Goal: Task Accomplishment & Management: Manage account settings

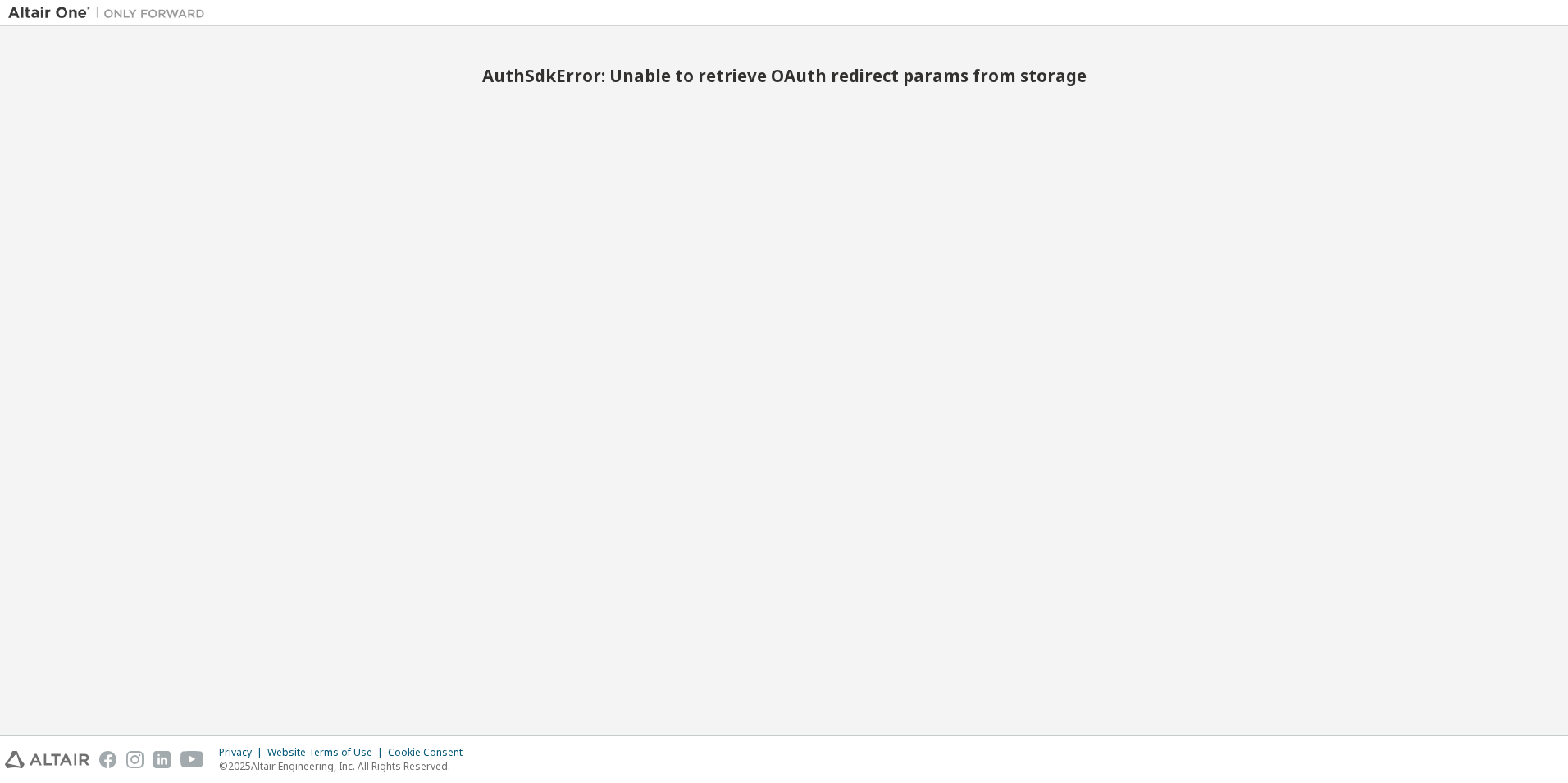
click at [25, 10] on img at bounding box center [110, 13] width 205 height 16
click at [687, 187] on div "AuthSdkError: Unable to retrieve OAuth redirect params from storage" at bounding box center [784, 381] width 1551 height 692
click at [678, 78] on h2 "AuthSdkError: Unable to retrieve OAuth redirect params from storage" at bounding box center [784, 75] width 1551 height 21
click at [31, 5] on img at bounding box center [110, 13] width 205 height 16
click at [135, 5] on img at bounding box center [110, 13] width 205 height 16
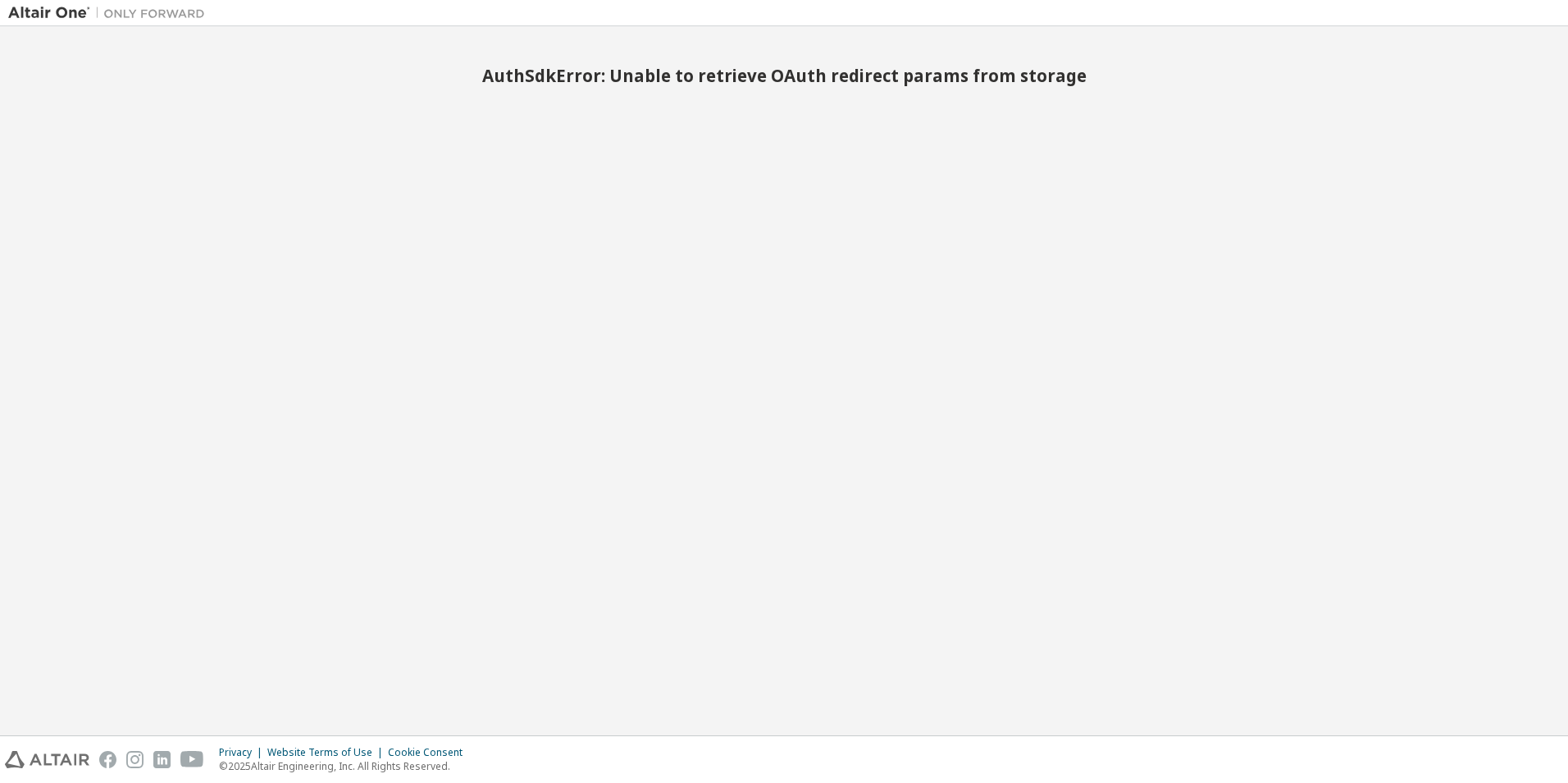
click at [30, 5] on img at bounding box center [110, 13] width 205 height 16
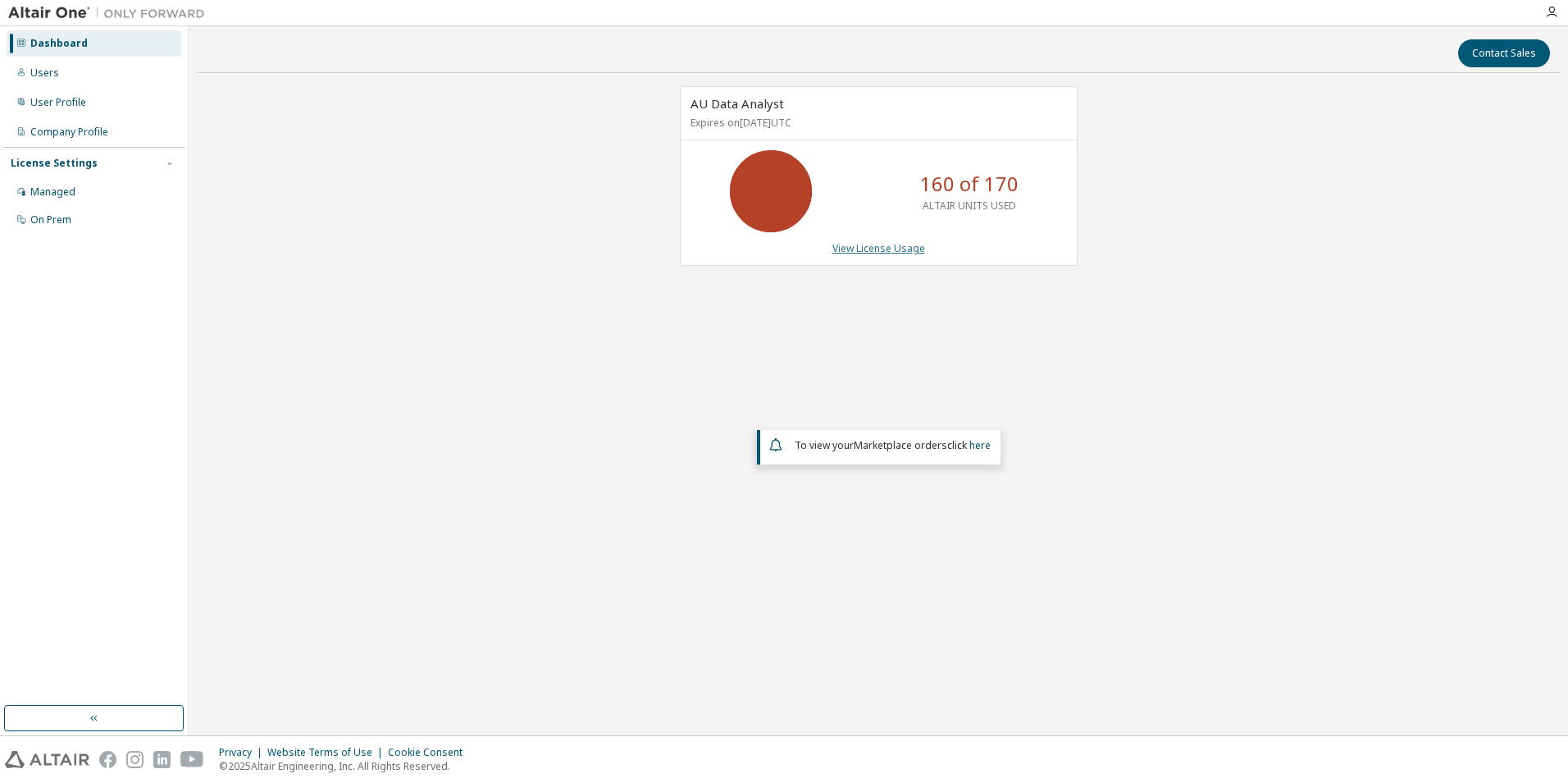
click at [902, 249] on link "View License Usage" at bounding box center [879, 249] width 92 height 14
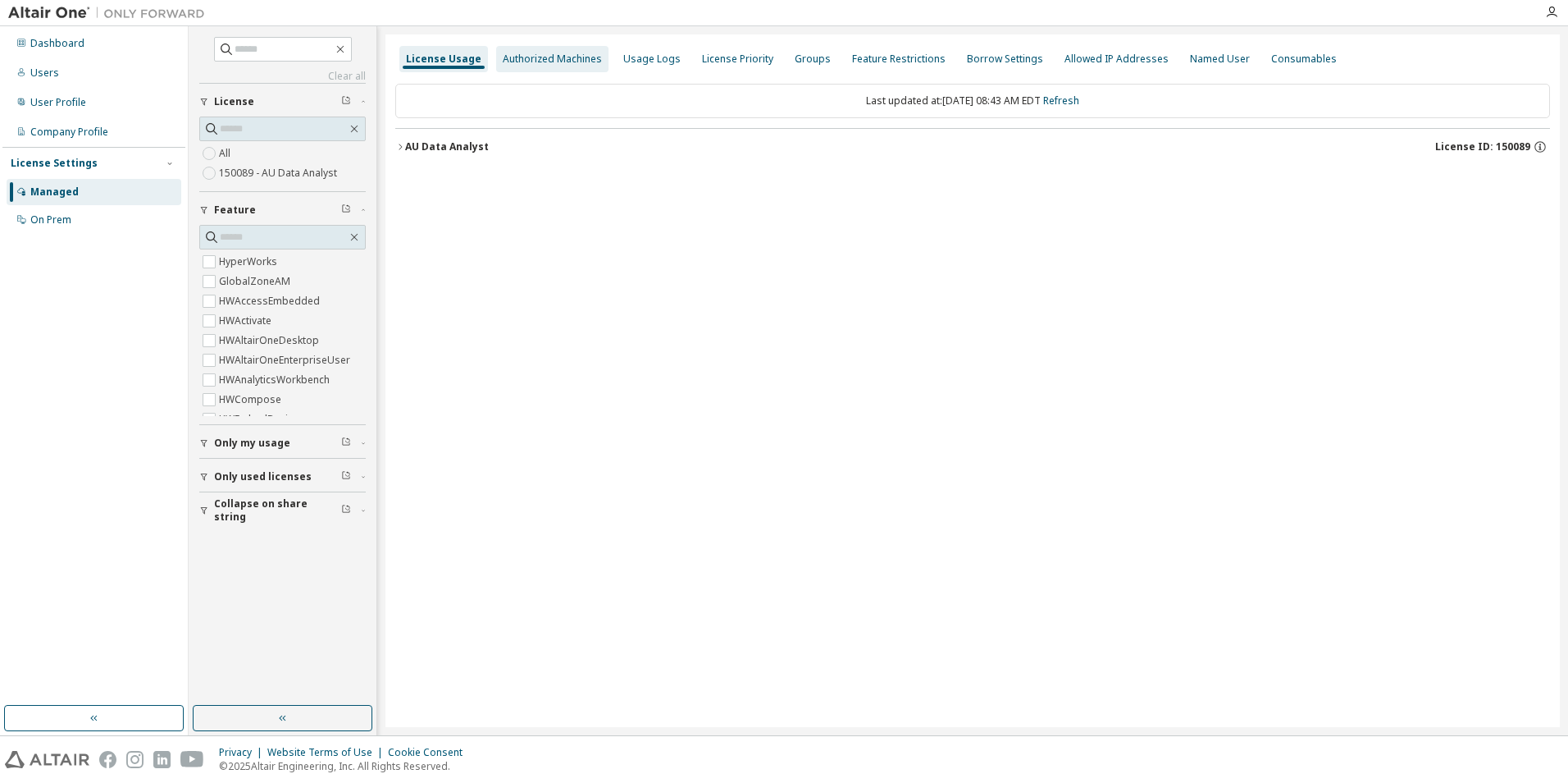
click at [555, 55] on div "Authorized Machines" at bounding box center [553, 59] width 99 height 13
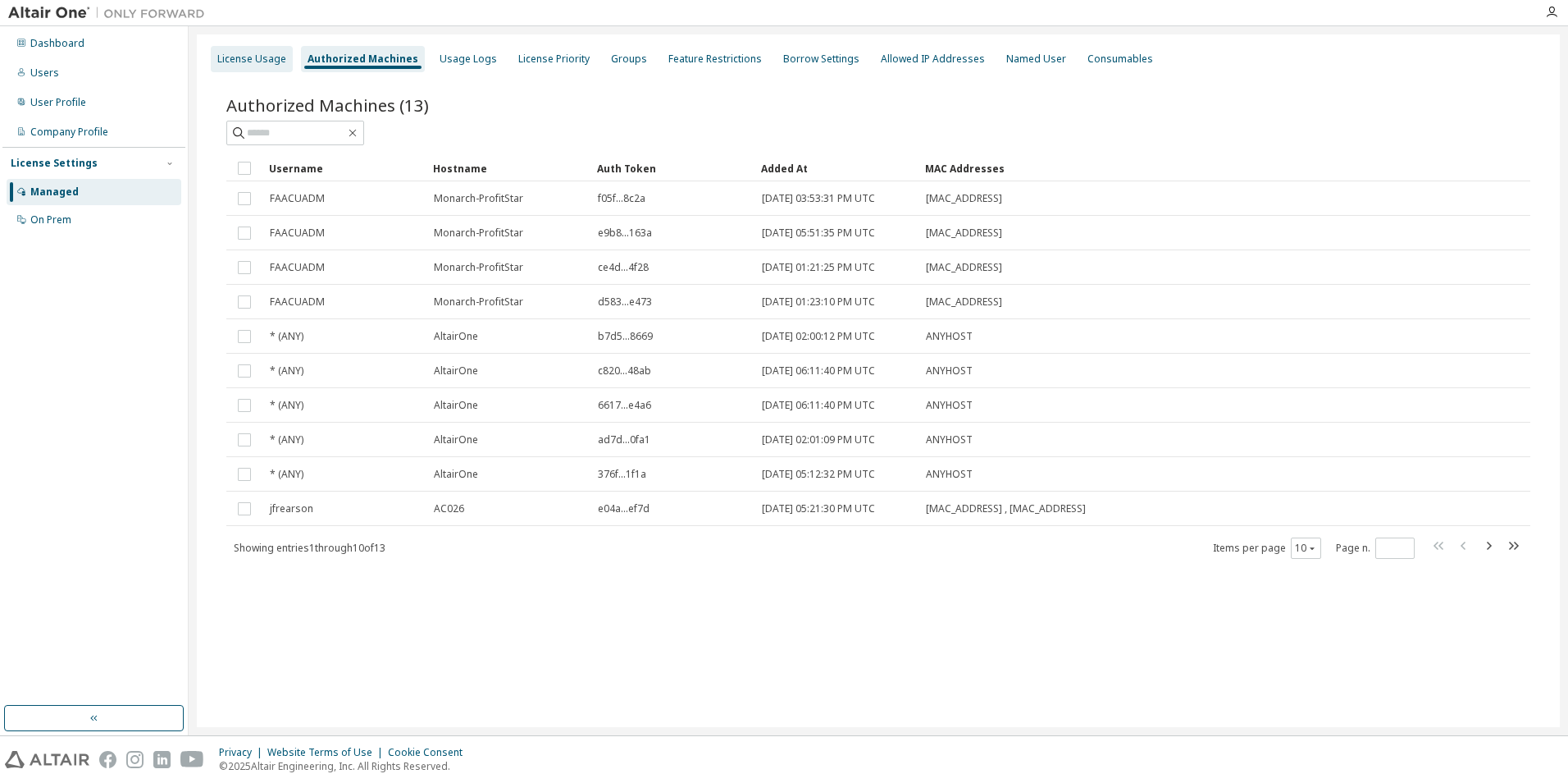
click at [236, 59] on div "License Usage" at bounding box center [252, 59] width 69 height 13
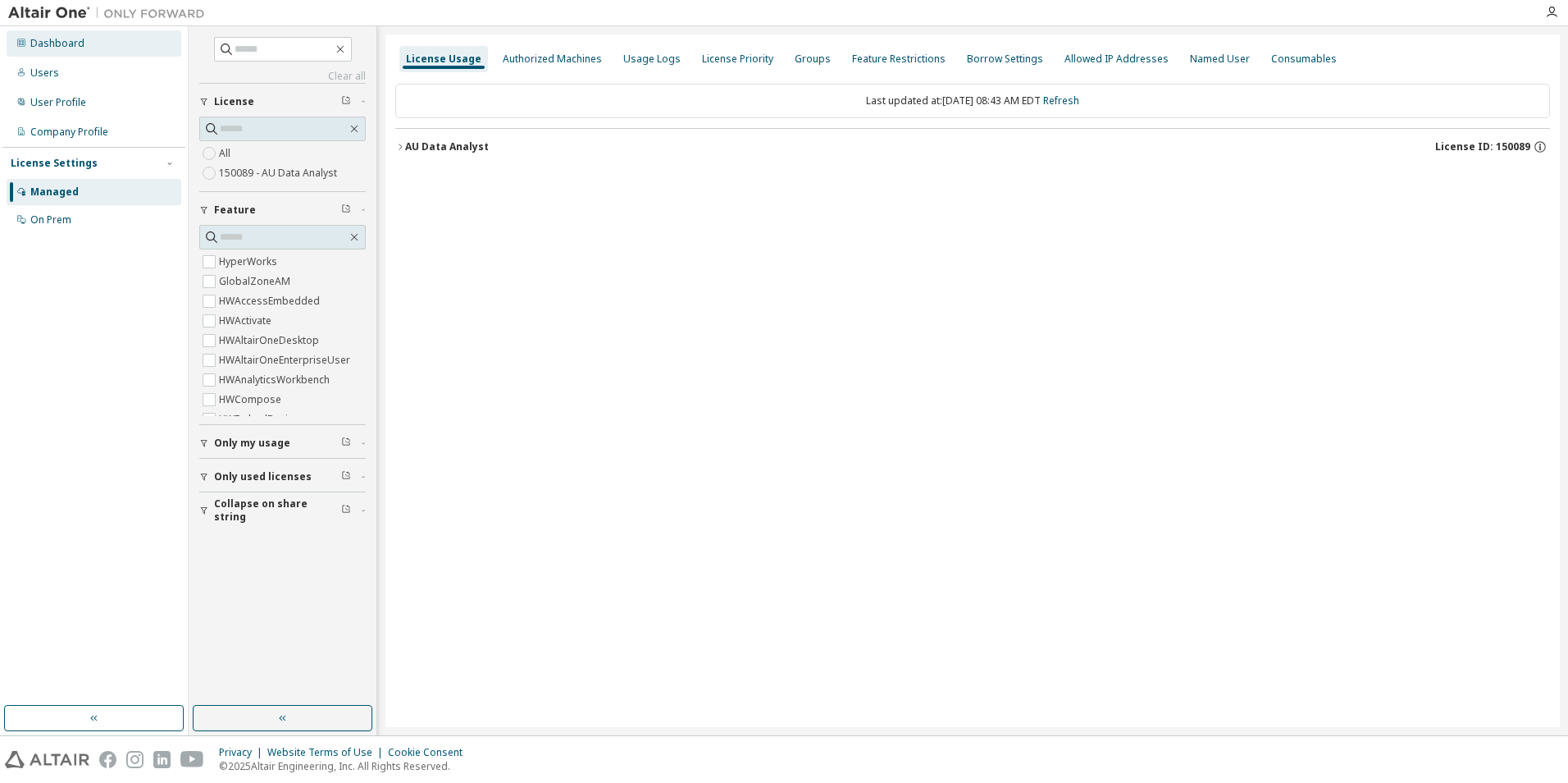
click at [45, 44] on div "Dashboard" at bounding box center [57, 44] width 54 height 13
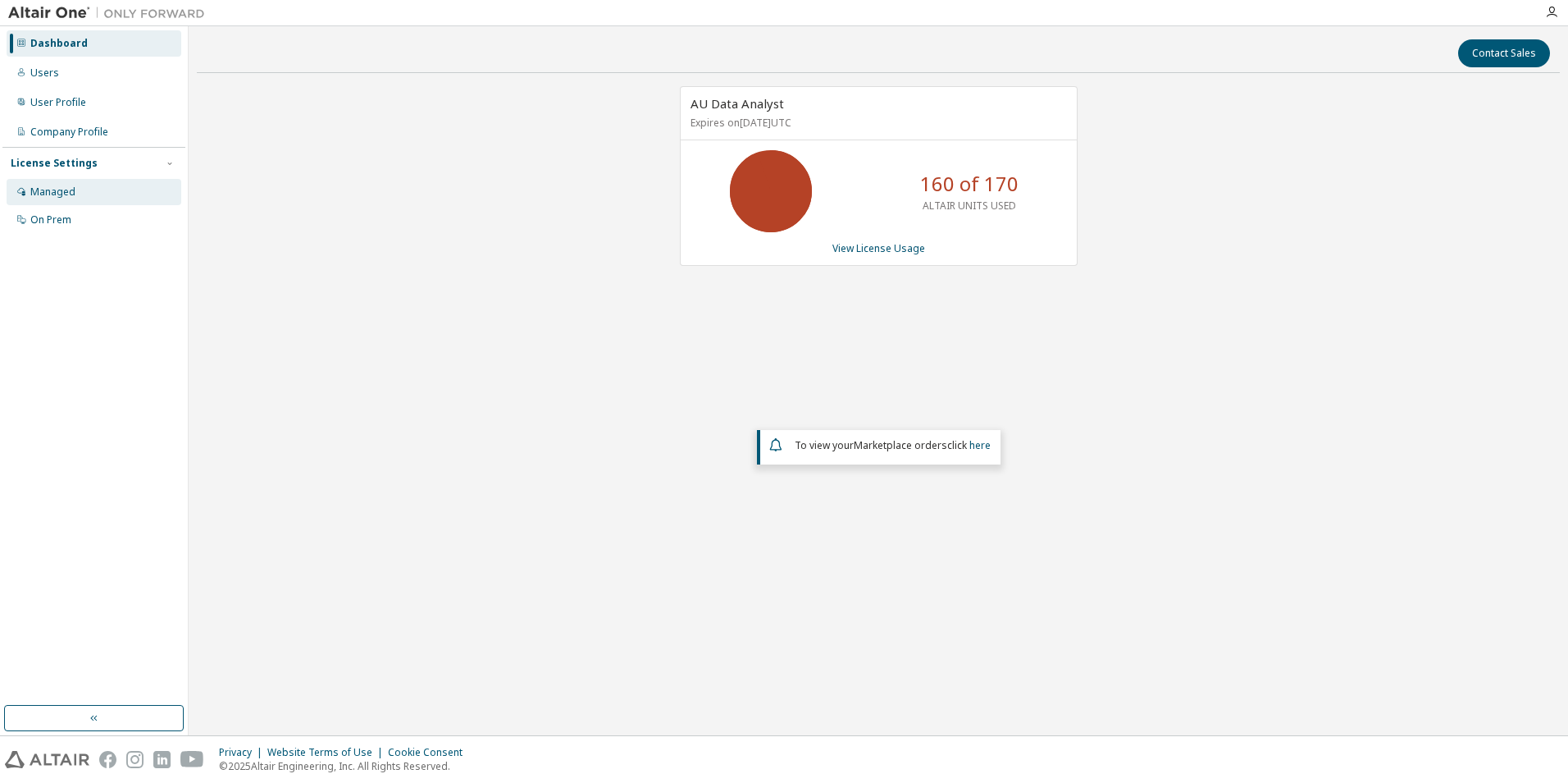
click at [38, 193] on div "Managed" at bounding box center [52, 192] width 45 height 13
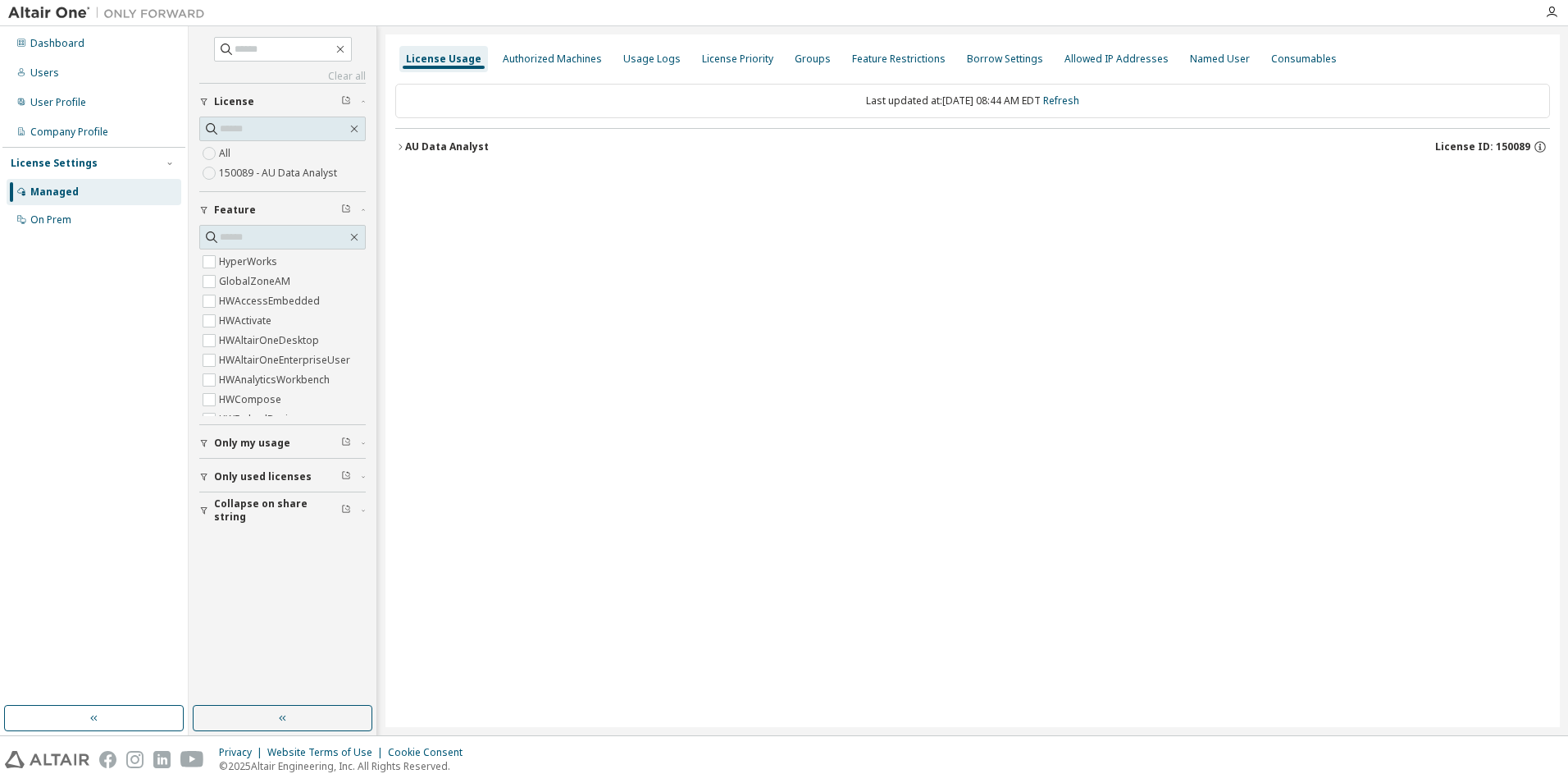
click at [401, 146] on icon "button" at bounding box center [400, 146] width 4 height 5
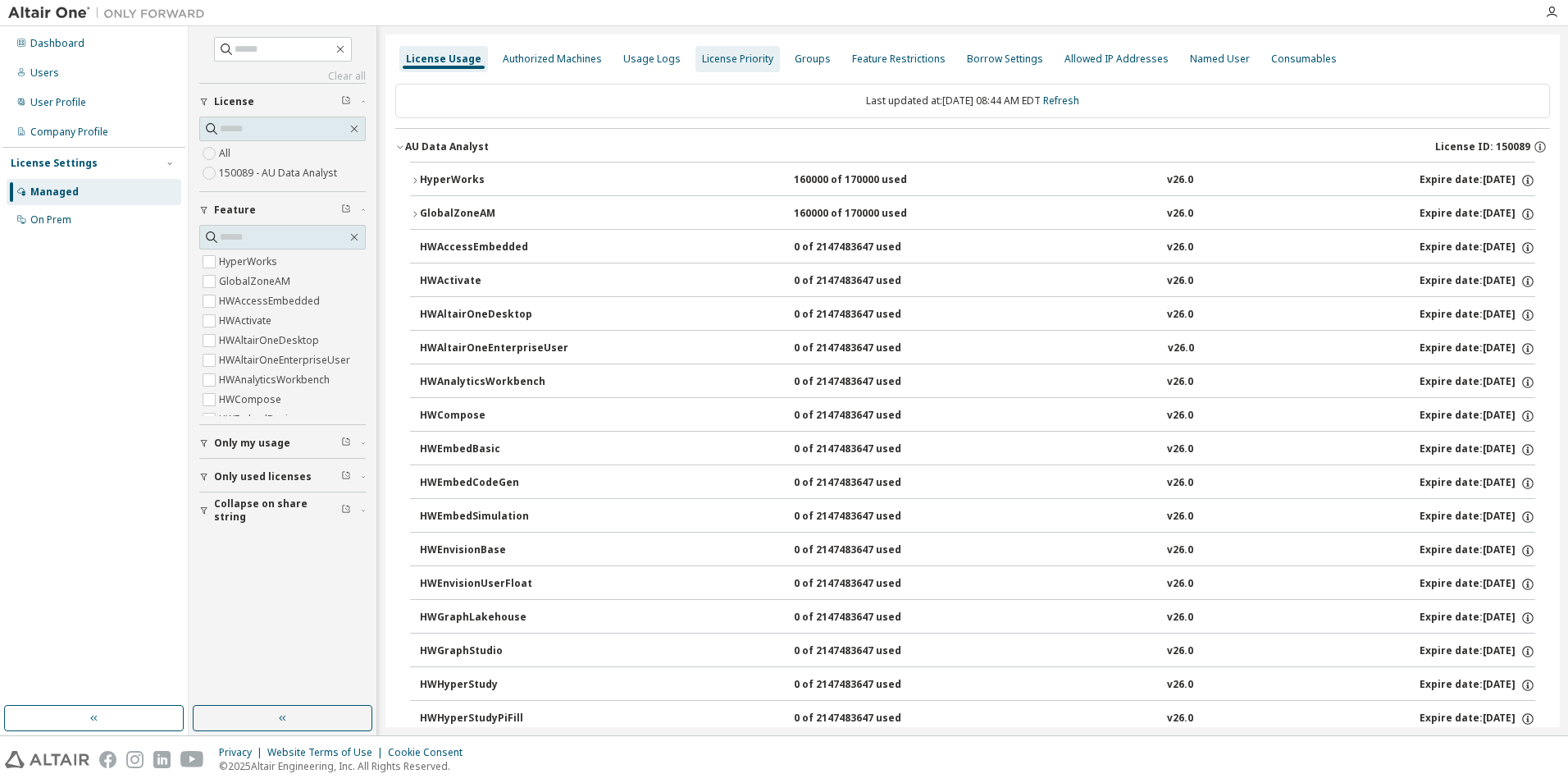
click at [550, 58] on div "Authorized Machines" at bounding box center [553, 59] width 99 height 13
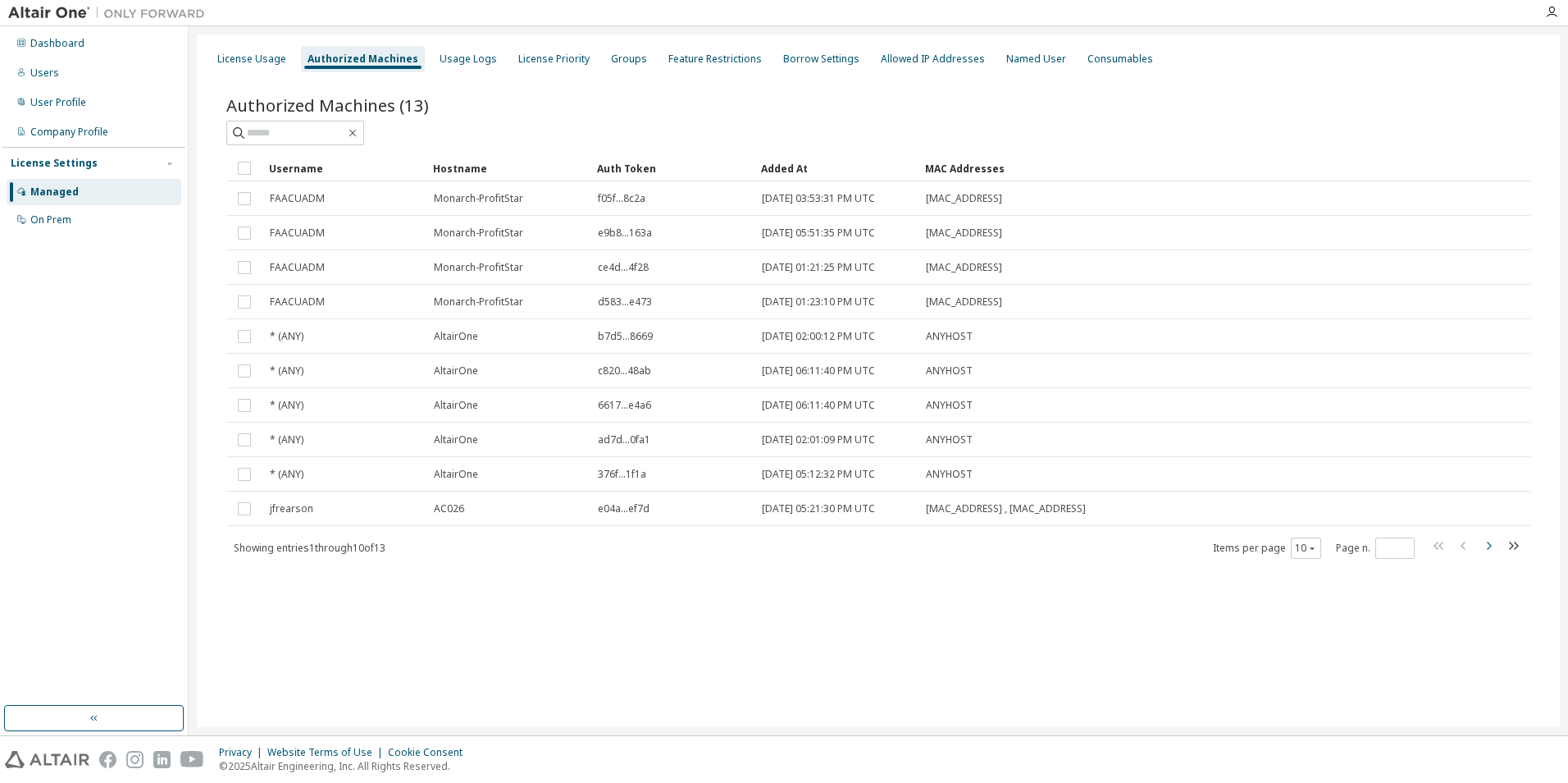
click at [1493, 546] on icon "button" at bounding box center [1488, 545] width 20 height 20
type input "*"
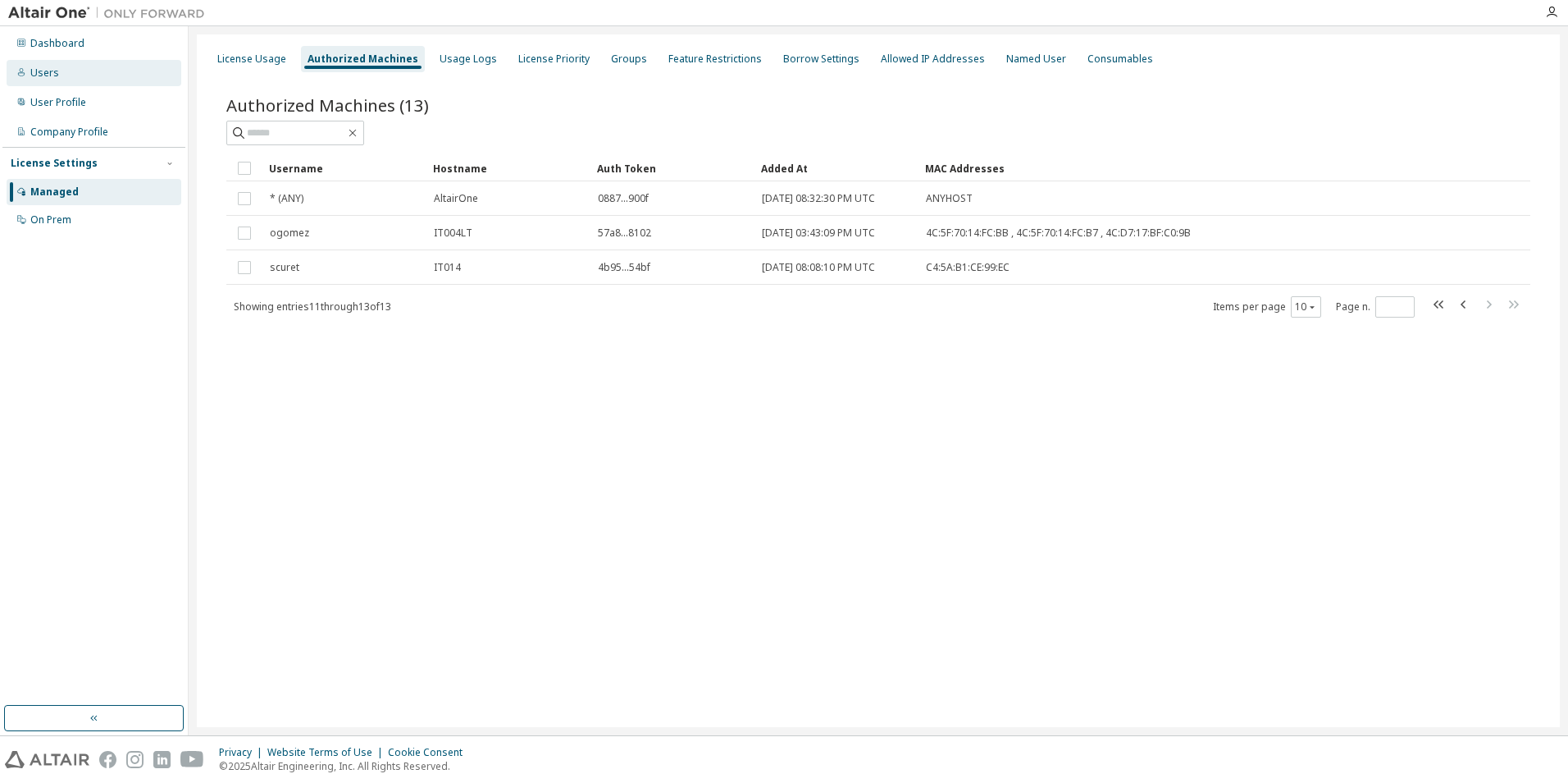
click at [43, 67] on div "Users" at bounding box center [44, 73] width 28 height 13
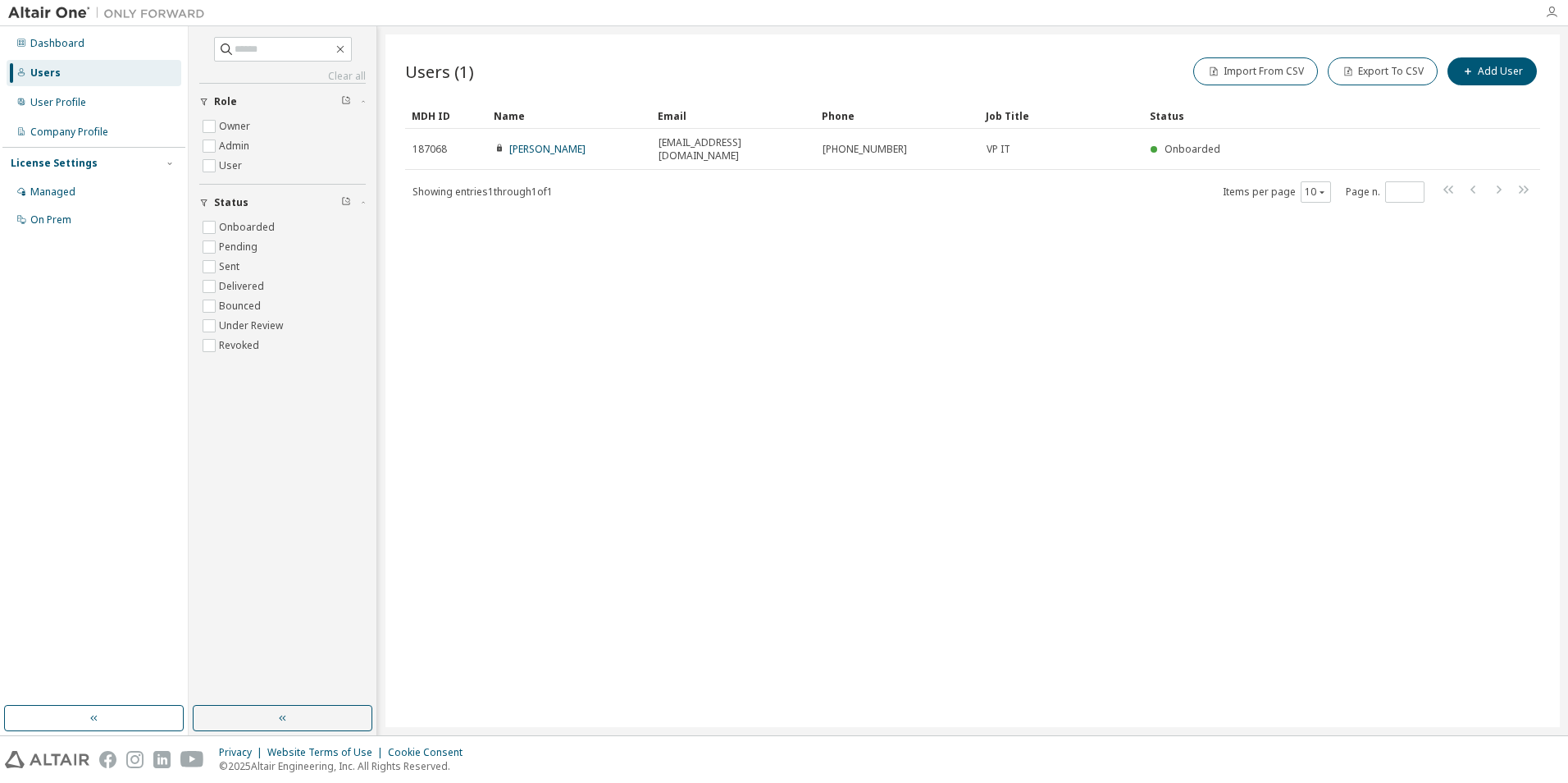
click at [1550, 16] on icon "button" at bounding box center [1551, 12] width 13 height 13
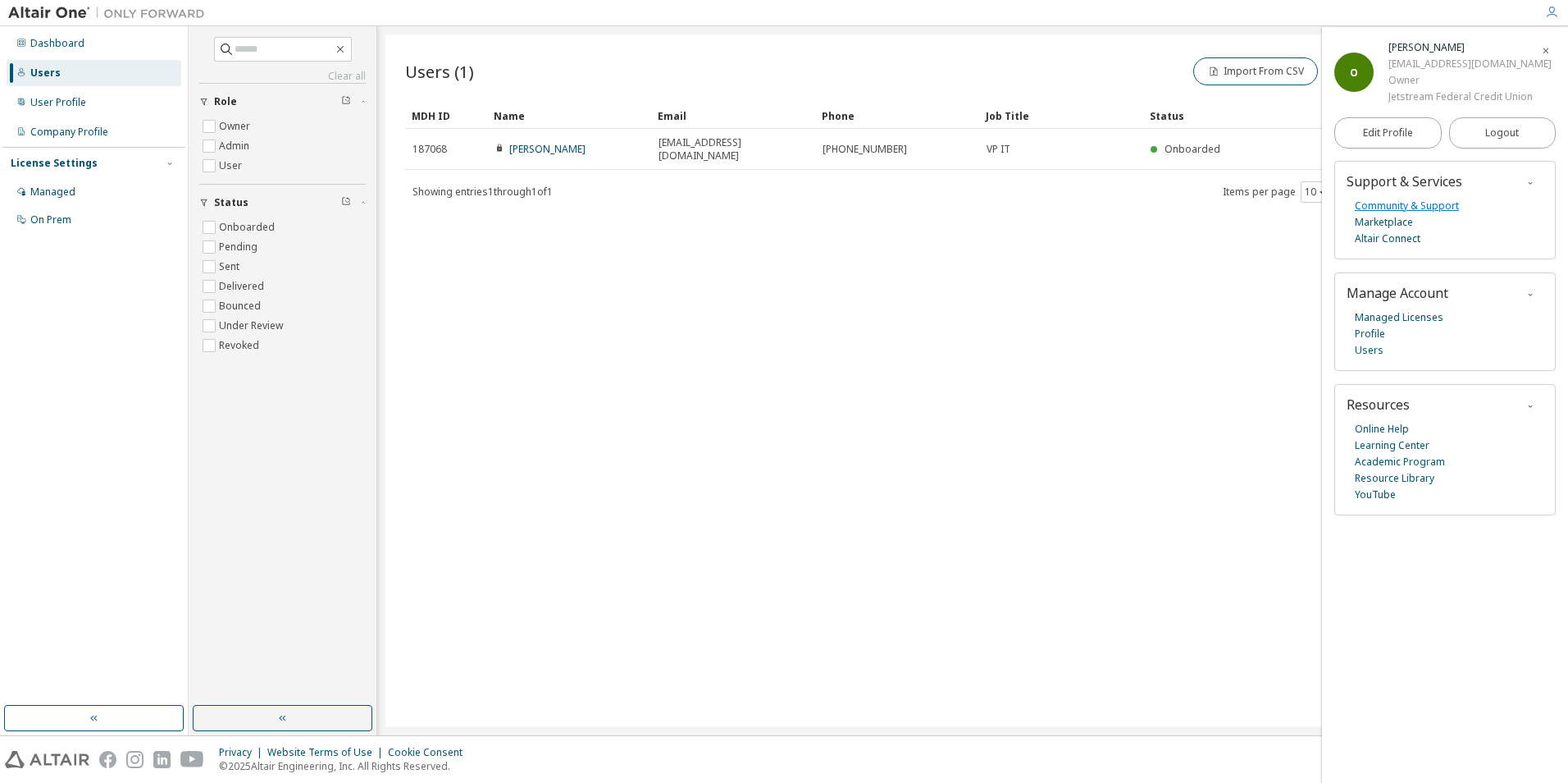
click at [1432, 208] on link "Community & Support" at bounding box center [1406, 206] width 104 height 16
